Goal: Information Seeking & Learning: Learn about a topic

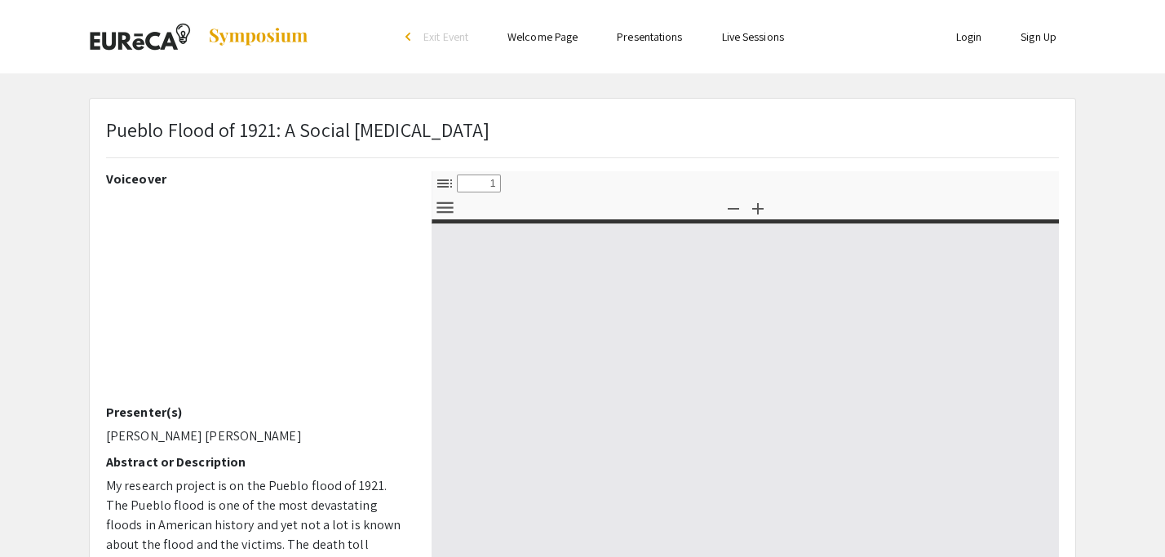
select select "custom"
type input "0"
select select "custom"
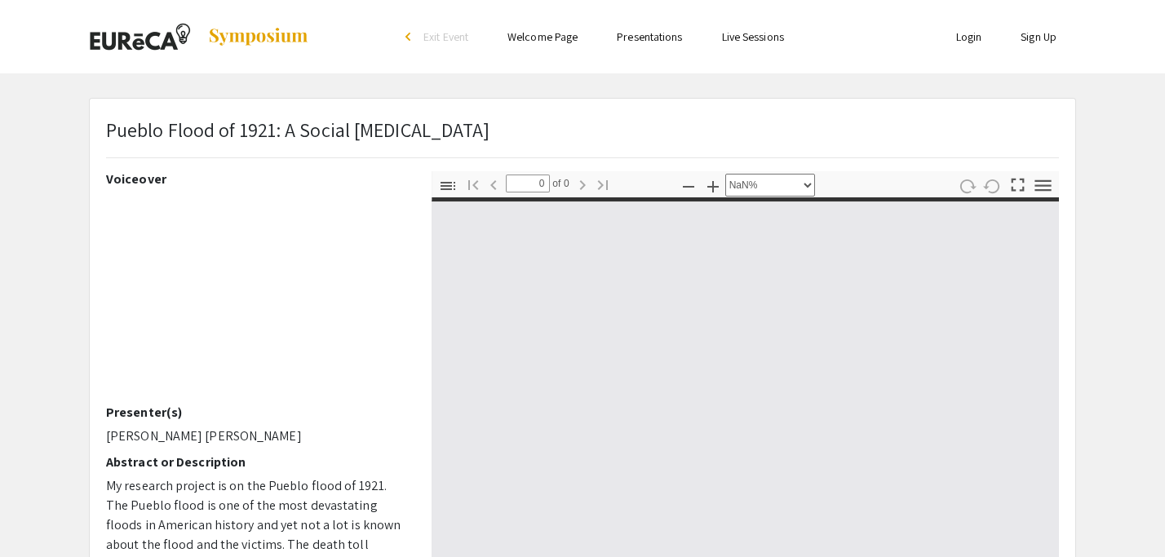
type input "1"
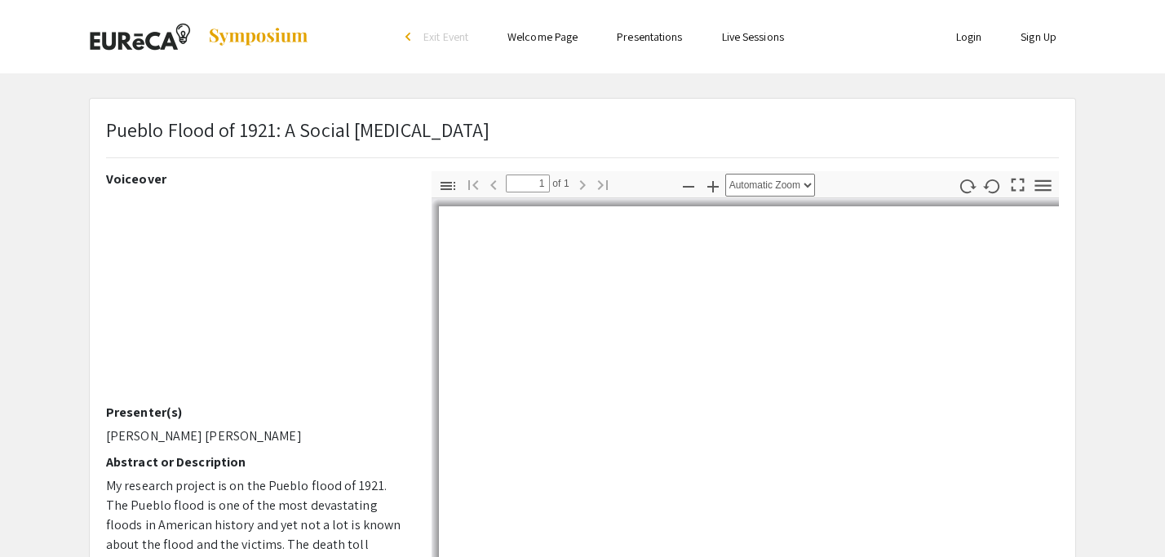
select select "auto"
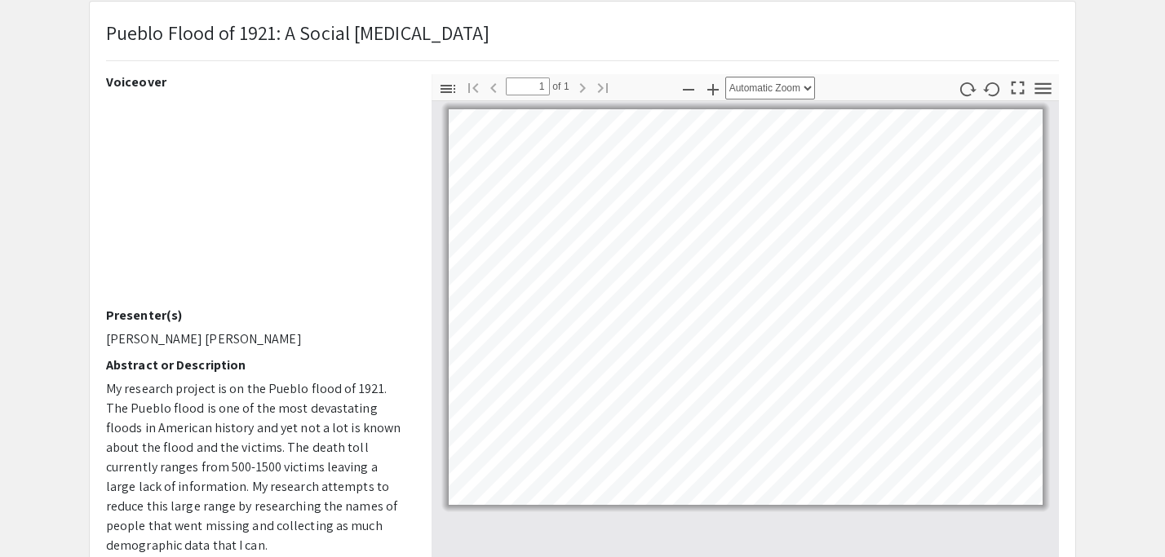
scroll to position [87, 0]
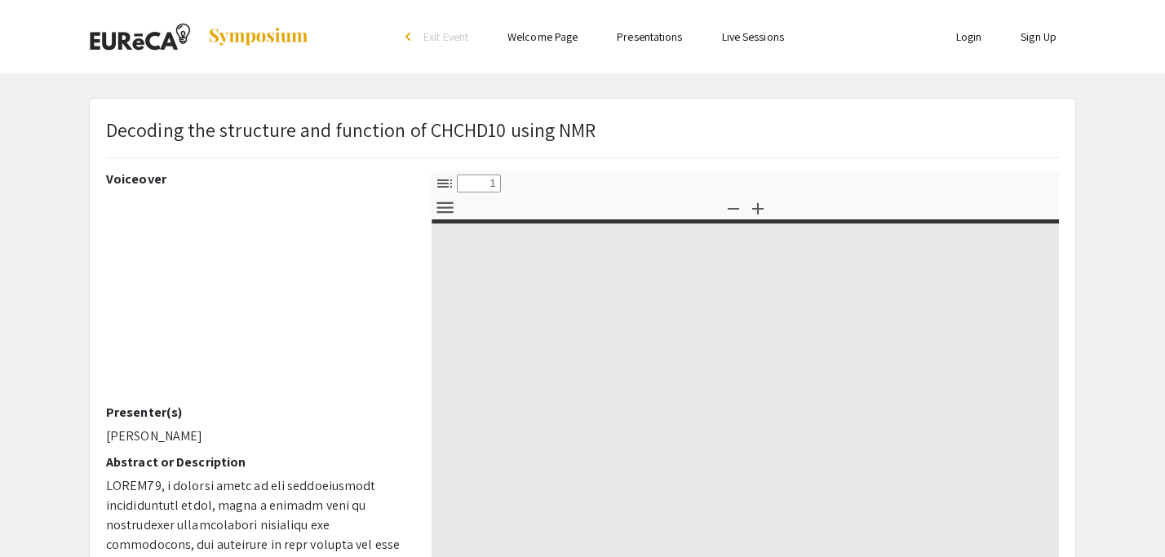
select select "custom"
type input "0"
select select "custom"
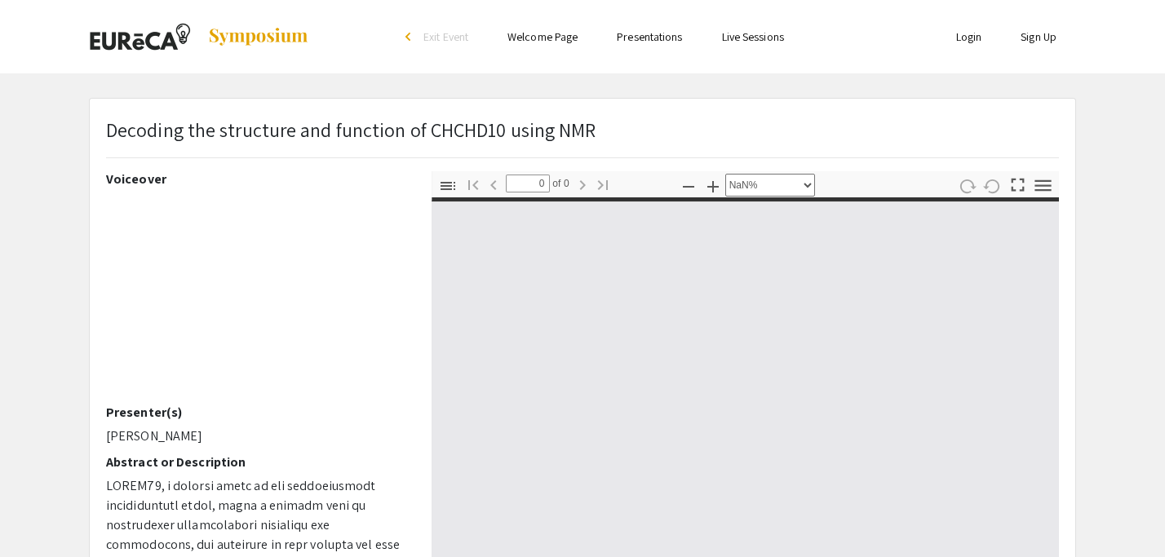
type input "1"
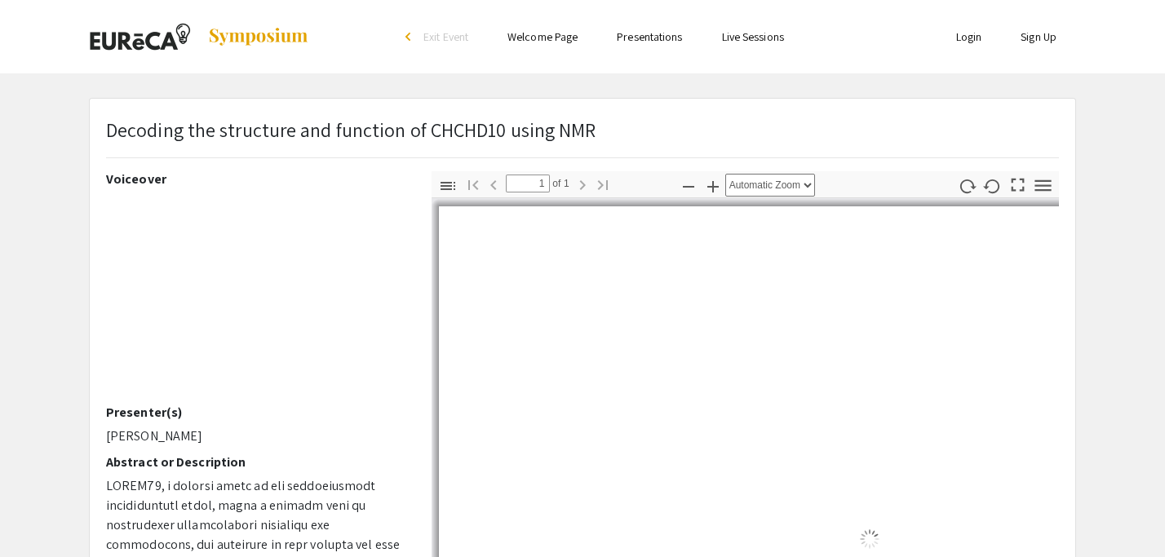
select select "auto"
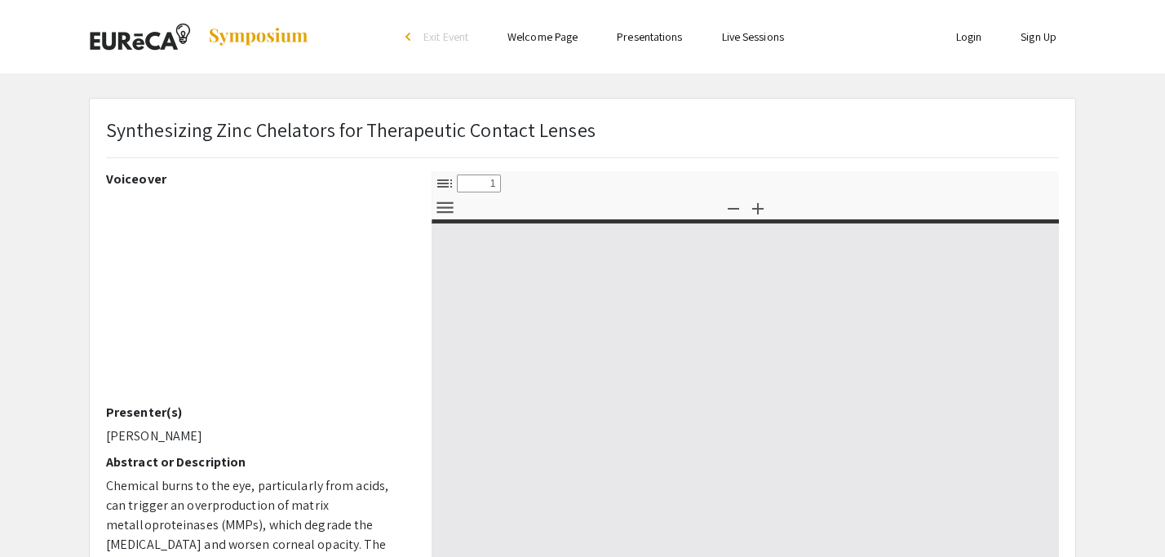
select select "custom"
type input "0"
select select "custom"
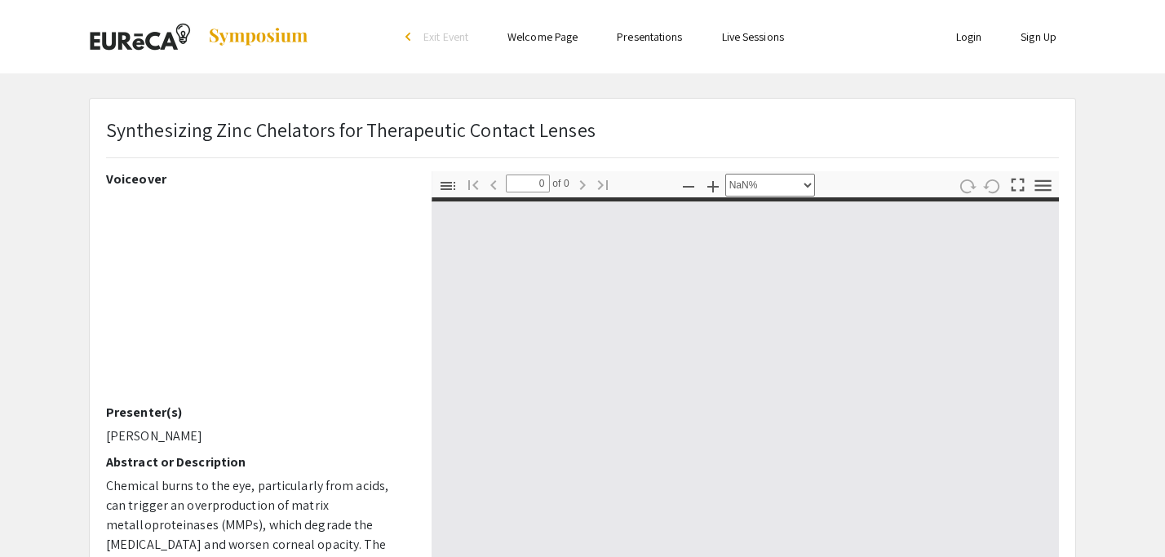
type input "1"
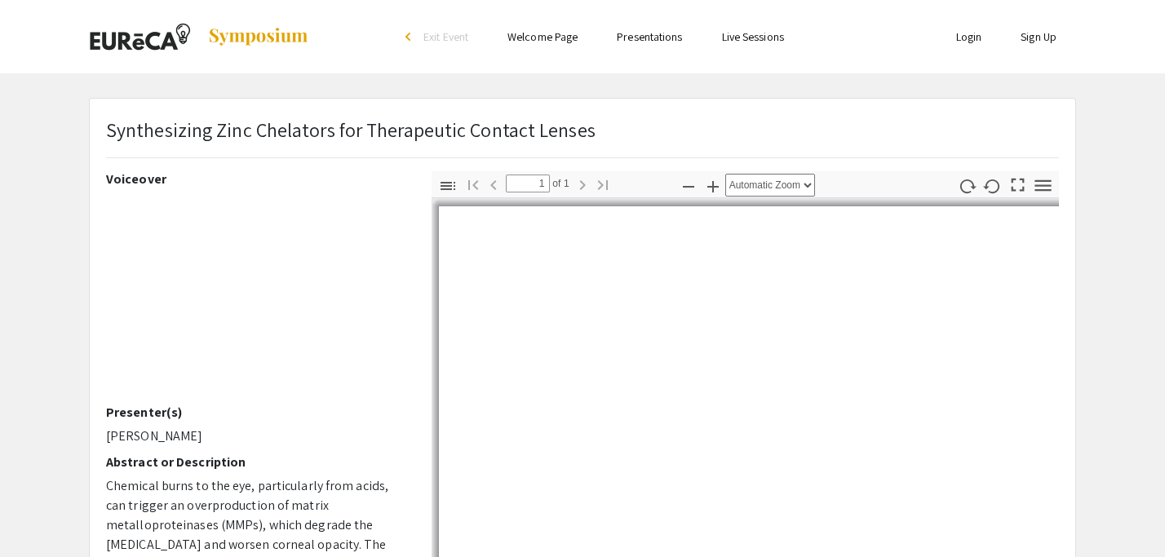
select select "auto"
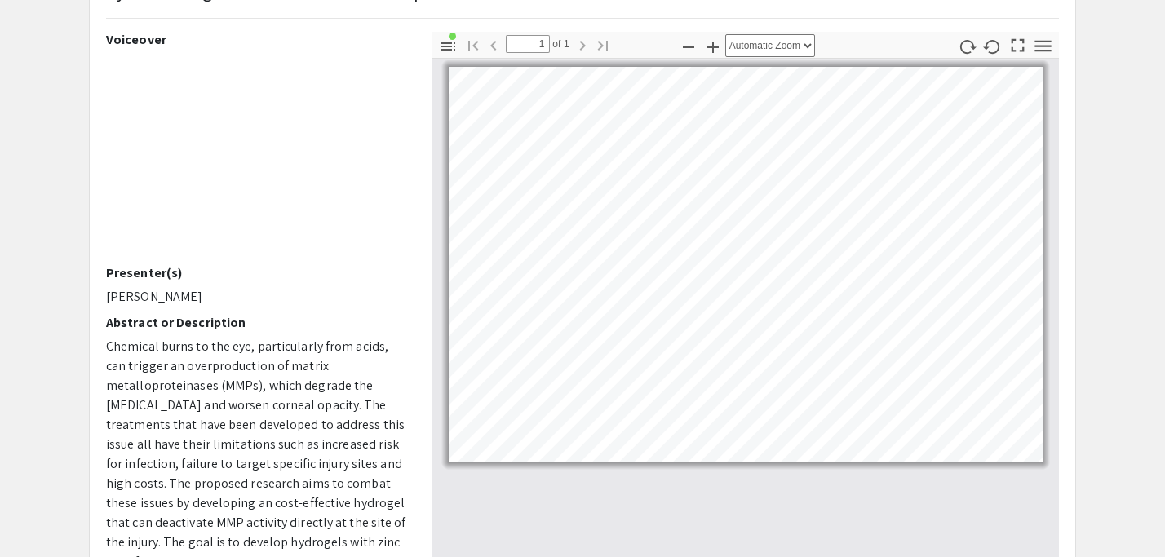
scroll to position [131, 0]
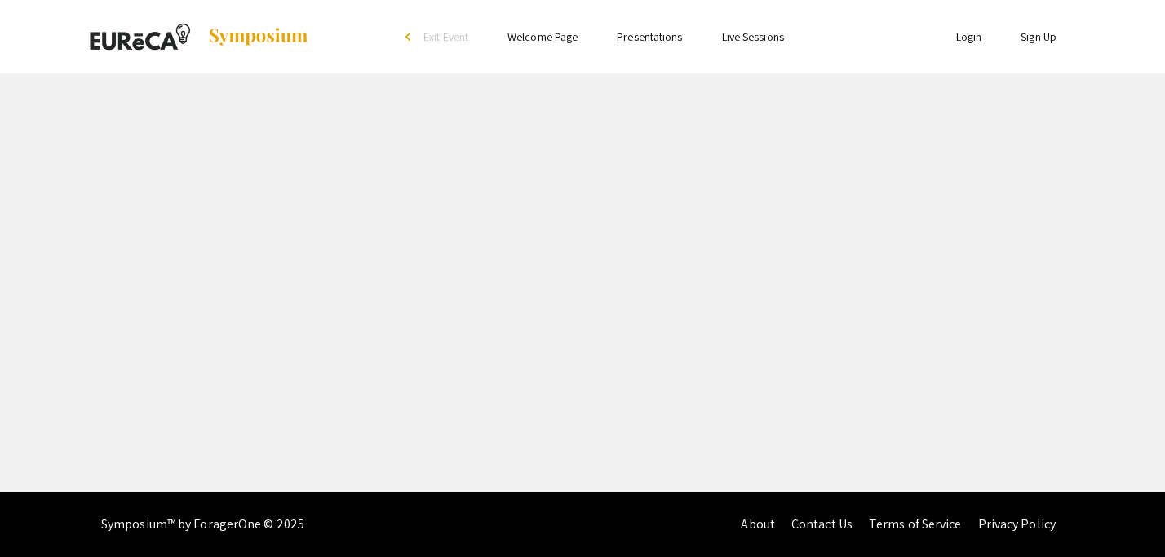
select select "custom"
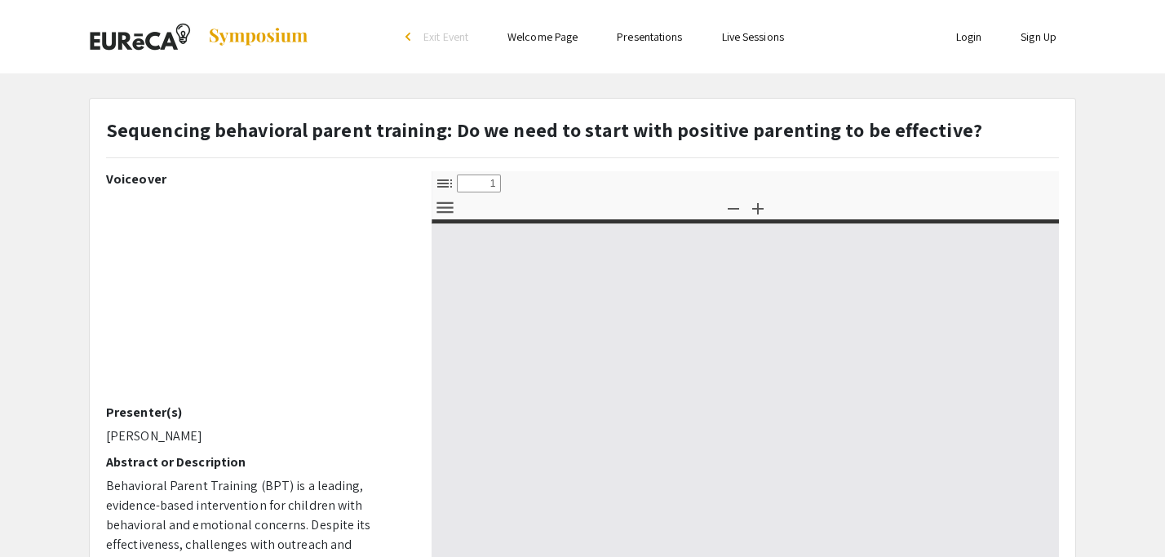
type input "0"
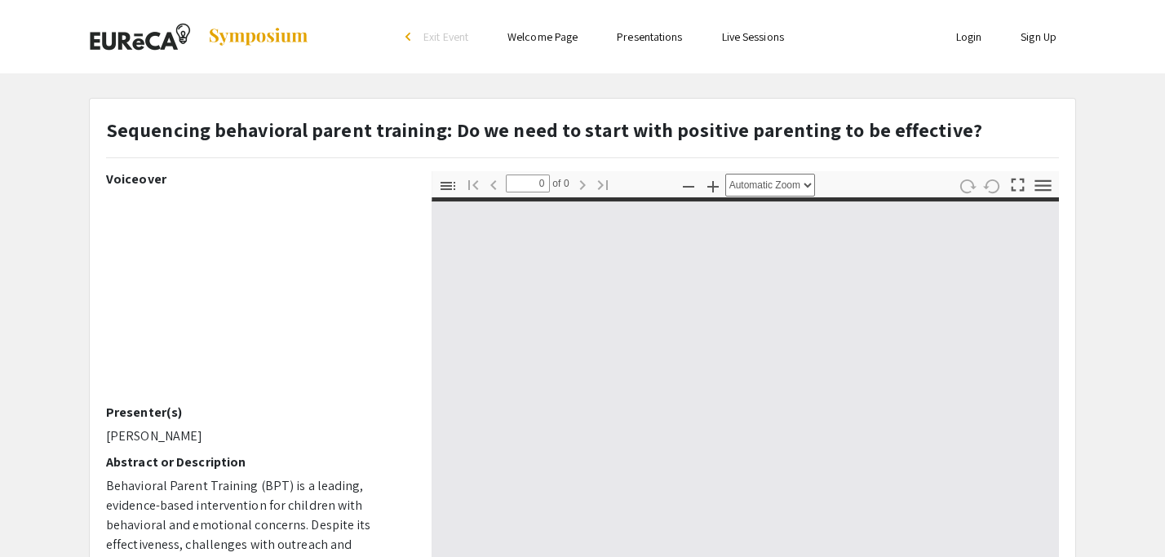
select select "custom"
type input "1"
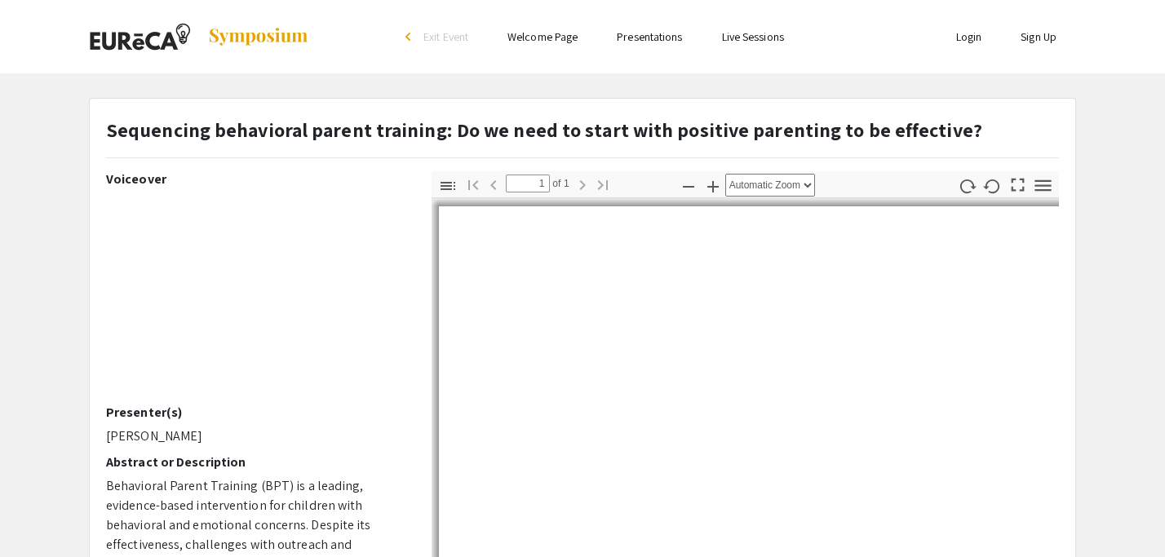
select select "auto"
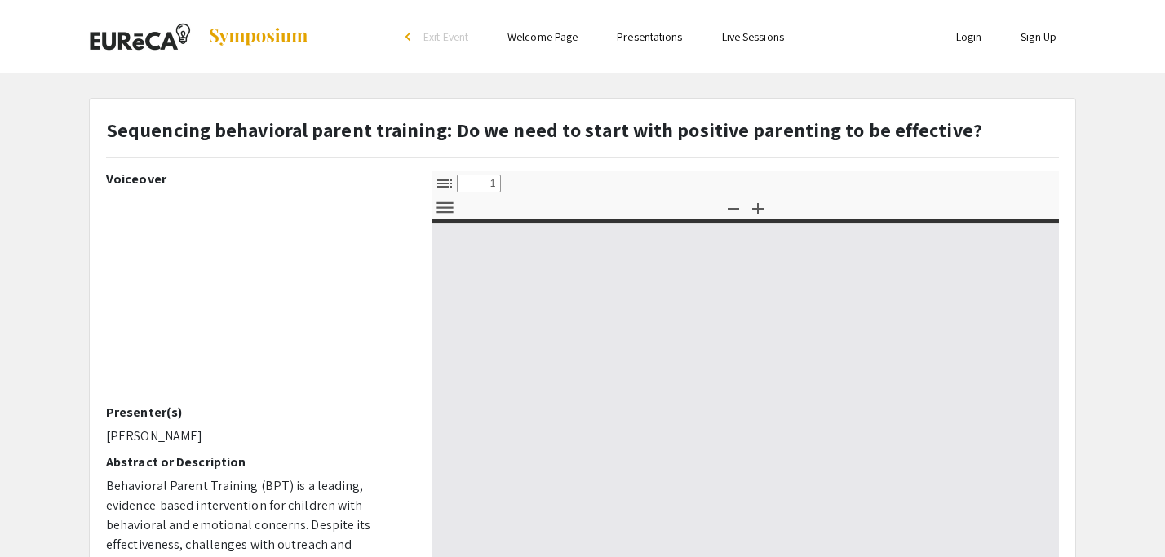
select select "custom"
type input "0"
select select "auto"
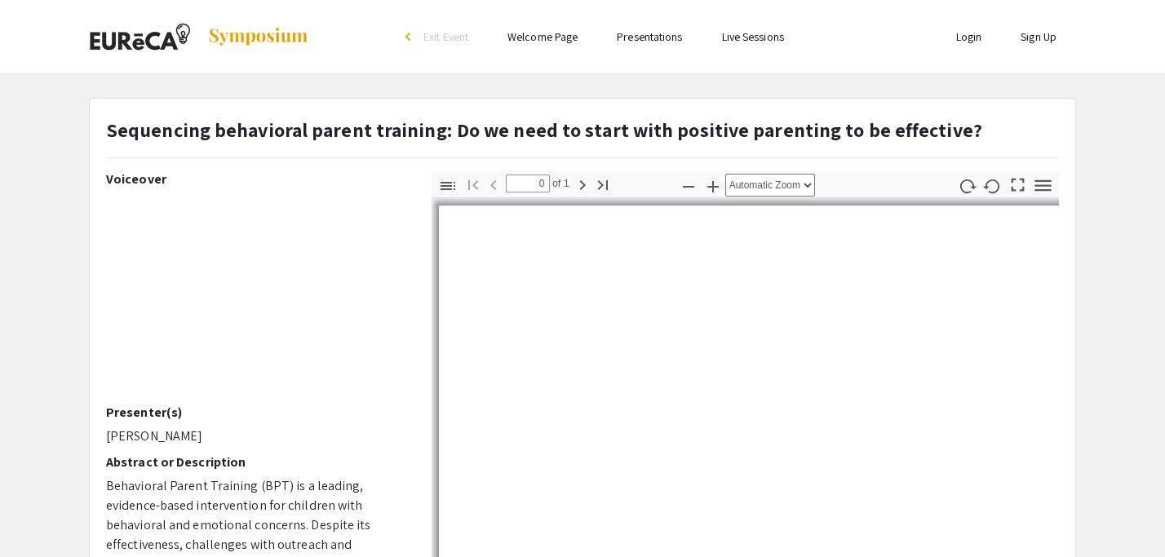
type input "1"
select select "auto"
